Goal: Task Accomplishment & Management: Use online tool/utility

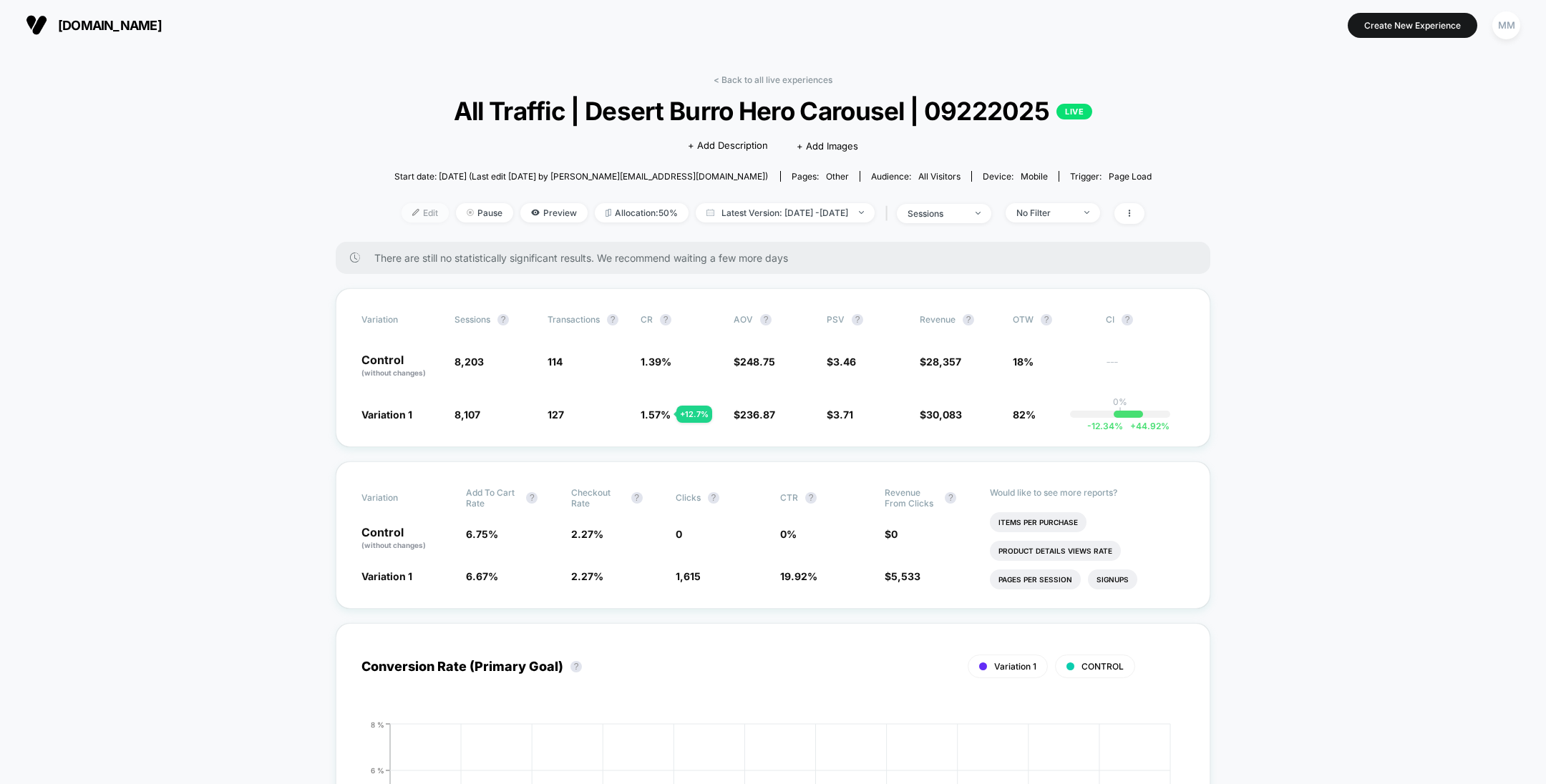
click at [401, 209] on span "Edit" at bounding box center [425, 213] width 47 height 19
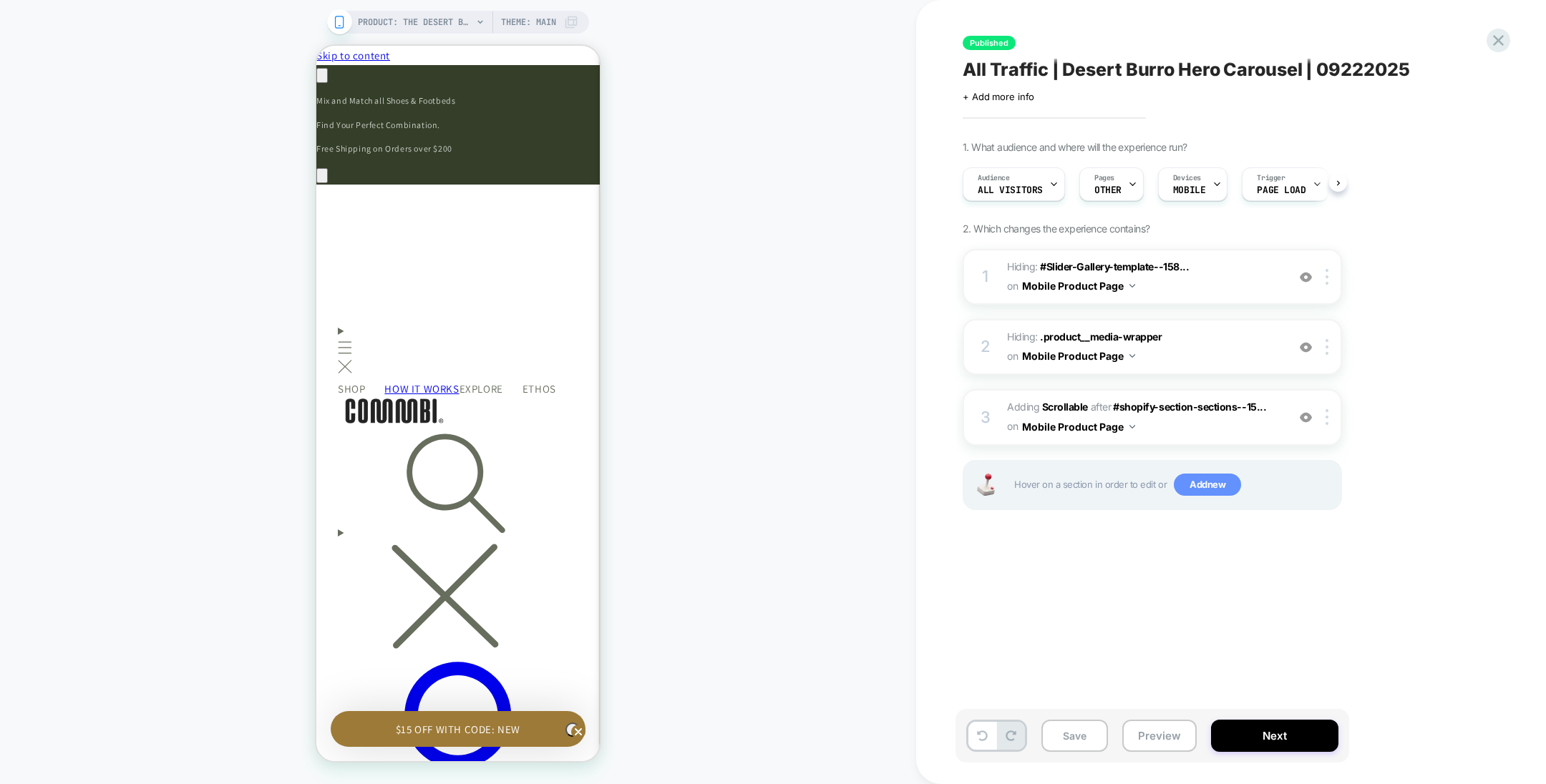
click at [1208, 486] on span "Add new" at bounding box center [1208, 485] width 67 height 23
